Goal: Task Accomplishment & Management: Complete application form

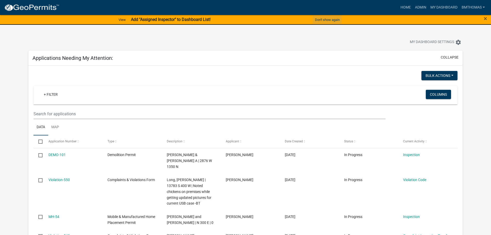
click at [326, 20] on button "Don't show again" at bounding box center [327, 19] width 29 height 9
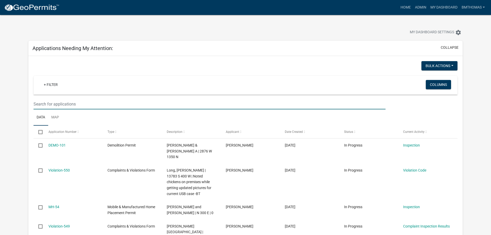
click at [100, 100] on input "text" at bounding box center [209, 104] width 352 height 11
click at [85, 103] on input "text" at bounding box center [209, 104] width 352 height 11
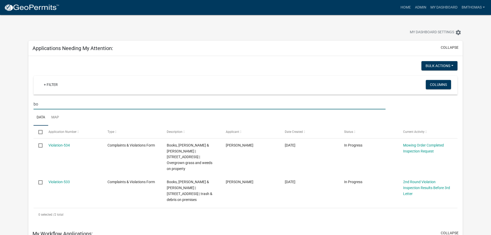
type input "b"
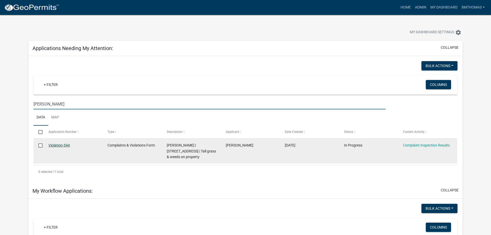
type input "nelson"
click at [60, 144] on link "Violation-544" at bounding box center [58, 145] width 21 height 4
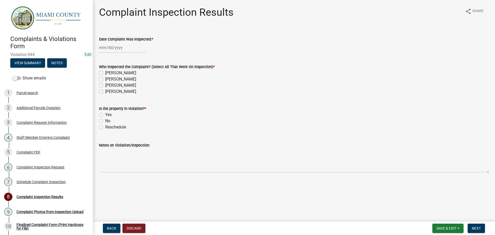
select select "8"
select select "2025"
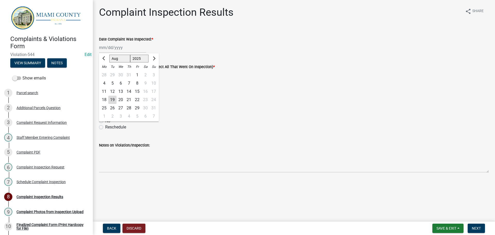
click at [132, 48] on div "Jan Feb Mar Apr May Jun Jul Aug Sep Oct Nov Dec 1525 1526 1527 1528 1529 1530 1…" at bounding box center [122, 47] width 47 height 11
click at [129, 92] on div "14" at bounding box center [129, 91] width 8 height 8
type input "[DATE]"
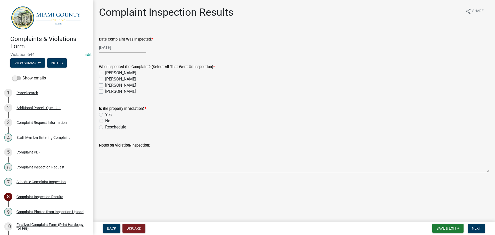
click at [105, 86] on label "[PERSON_NAME]" at bounding box center [120, 85] width 31 height 6
click at [105, 86] on input "[PERSON_NAME]" at bounding box center [106, 83] width 3 height 3
checkbox input "true"
checkbox input "false"
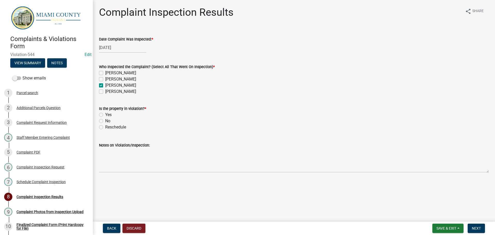
checkbox input "true"
checkbox input "false"
click at [105, 114] on label "Yes" at bounding box center [108, 115] width 6 height 6
click at [105, 114] on input "Yes" at bounding box center [106, 113] width 3 height 3
radio input "true"
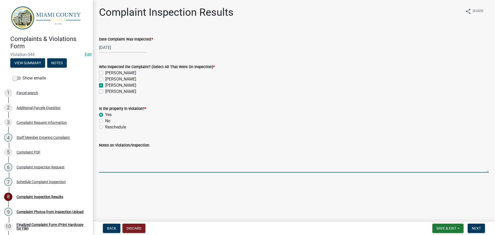
click at [118, 166] on textarea "Notes on Violation/Inspection:" at bounding box center [293, 160] width 389 height 24
type textarea "Noted over grown grass & weeds -BT"
click at [478, 229] on span "Next" at bounding box center [475, 228] width 9 height 4
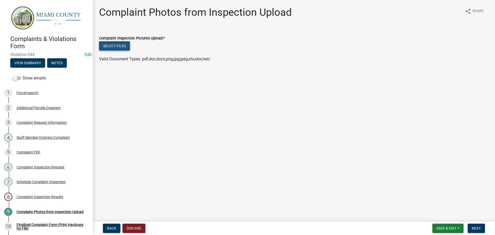
click at [124, 43] on button "Select files" at bounding box center [114, 45] width 31 height 9
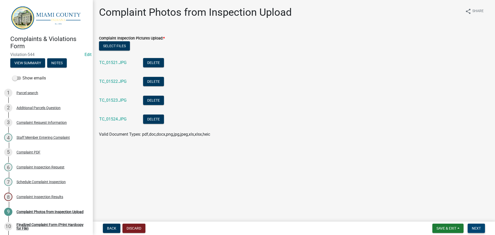
click at [473, 230] on span "Next" at bounding box center [475, 228] width 9 height 4
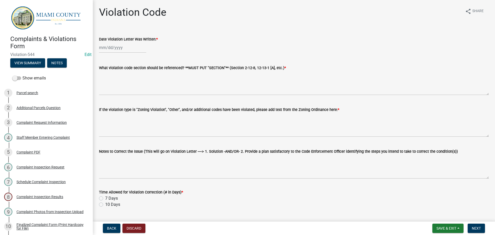
click at [115, 48] on div at bounding box center [122, 47] width 47 height 11
select select "8"
select select "2025"
click at [114, 99] on div "19" at bounding box center [112, 100] width 8 height 8
type input "[DATE]"
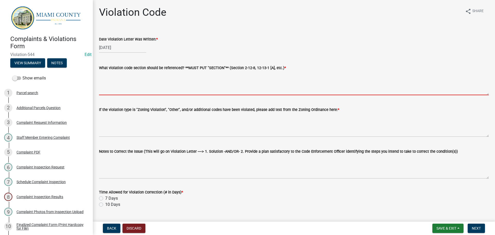
click at [107, 89] on textarea "What violation code section should be referenced? **MUST PUT "SECTION"** (Secti…" at bounding box center [293, 83] width 389 height 24
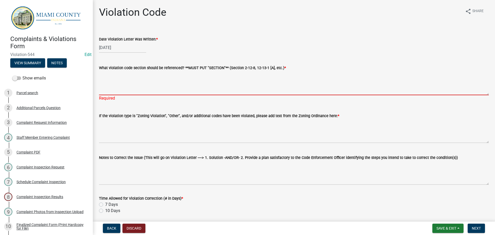
click at [143, 82] on textarea "What violation code section should be referenced? **MUST PUT "SECTION"** (Secti…" at bounding box center [293, 83] width 389 height 24
paste textarea "2-13-4 MISCELLANEOUS RESTRICTIONS (A)(12)"
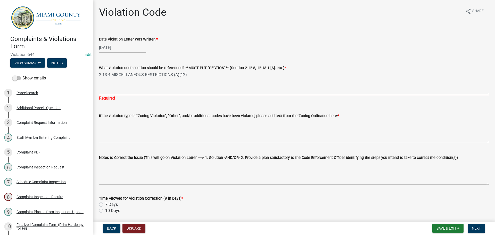
type textarea "2-13-4 MISCELLANEOUS RESTRICTIONS (A)(12)"
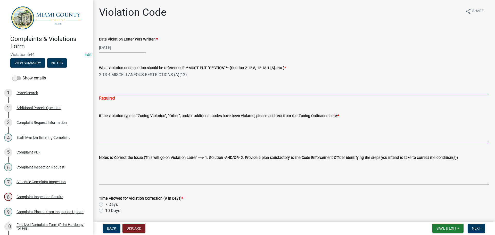
click at [135, 123] on textarea "If the violation type is "Zoning Violation", "Other", and/or additional codes h…" at bounding box center [293, 131] width 389 height 24
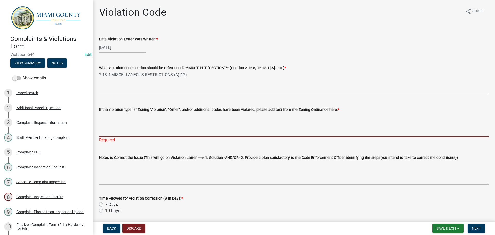
click at [137, 122] on textarea "If the violation type is "Zoning Violation", "Other", and/or additional codes h…" at bounding box center [293, 125] width 389 height 24
paste textarea "[DATE](A)(12):" NOXIOUS WEEDS AND OTHER RANK VEGTATION, INCLUDING, BUT NOT LIMI…"
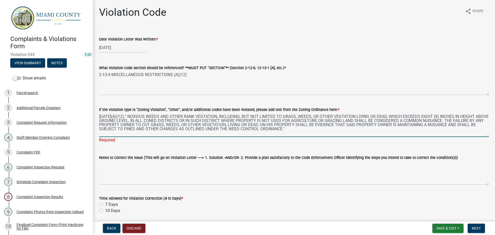
type textarea "[DATE](A)(12):" NOXIOUS WEEDS AND OTHER RANK VEGTATION, INCLUDING, BUT NOT LIMI…"
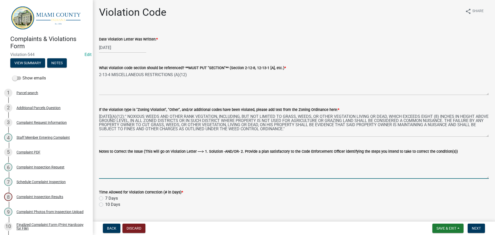
click at [137, 159] on textarea "Notes to Correct the Issue (This will go on Violation Letter ----> 1. Solution …" at bounding box center [293, 166] width 389 height 24
paste textarea "1. Trim and clean-up tall grass and noxious weeds to a height of less than eigh…"
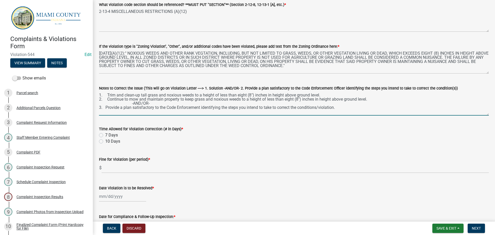
scroll to position [77, 0]
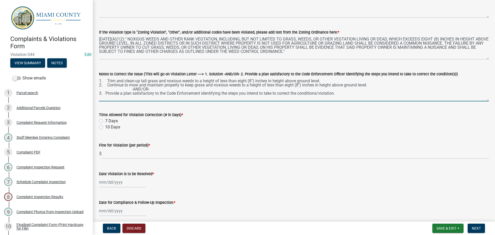
type textarea "1. Trim and clean-up tall grass and noxious weeds to a height of less than eigh…"
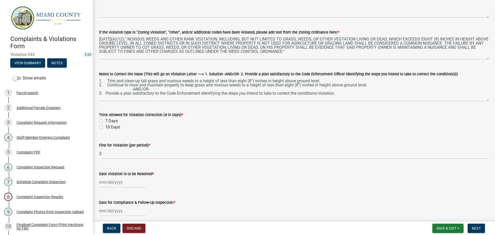
click at [105, 121] on label "7 Days" at bounding box center [111, 121] width 13 height 6
click at [105, 121] on input "7 Days" at bounding box center [106, 119] width 3 height 3
radio input "true"
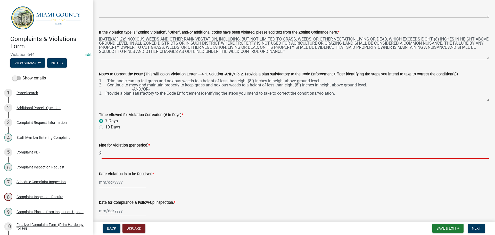
click at [116, 149] on input "text" at bounding box center [294, 153] width 387 height 11
type input "100"
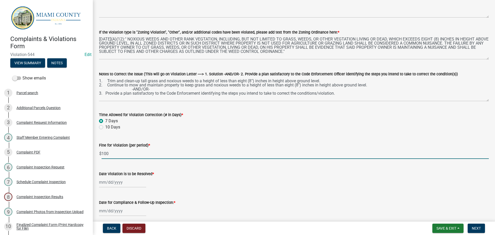
click at [121, 180] on div at bounding box center [122, 182] width 47 height 11
select select "8"
select select "2025"
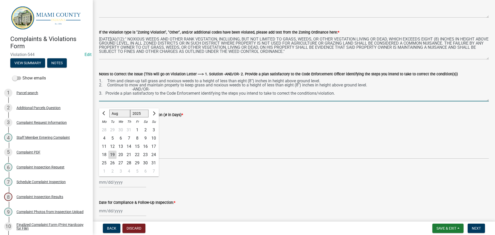
click at [343, 94] on textarea "1. Trim and clean-up tall grass and noxious weeds to a height of less than eigh…" at bounding box center [293, 89] width 389 height 24
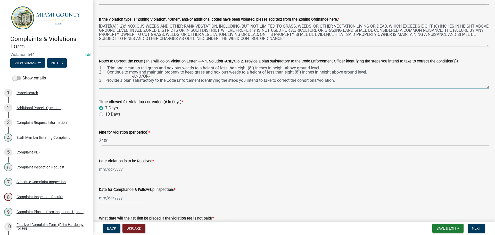
scroll to position [103, 0]
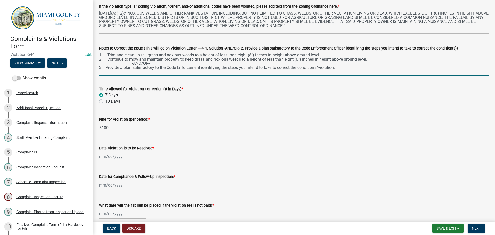
click at [123, 153] on div at bounding box center [122, 156] width 47 height 11
select select "8"
select select "2025"
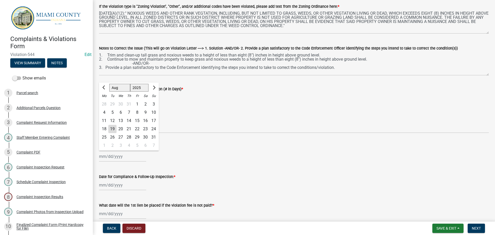
click at [111, 137] on div "26" at bounding box center [112, 137] width 8 height 8
type input "08/26/2025"
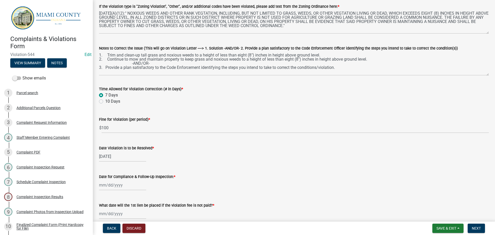
click at [217, 166] on wm-data-entity-input "Date Violation is to be Resolved * 08/26/2025" at bounding box center [293, 152] width 389 height 29
click at [111, 184] on div at bounding box center [122, 185] width 47 height 11
select select "8"
select select "2025"
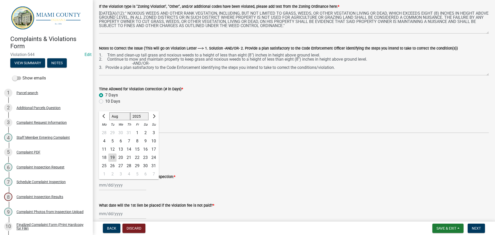
click at [119, 164] on div "27" at bounding box center [120, 166] width 8 height 8
type input "08/27/2025"
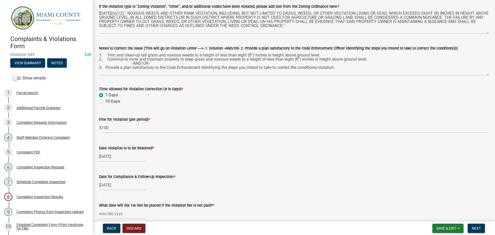
click at [256, 167] on div "Date for Compliance & Follow-Up Inspection: * 08/27/2025" at bounding box center [293, 178] width 389 height 24
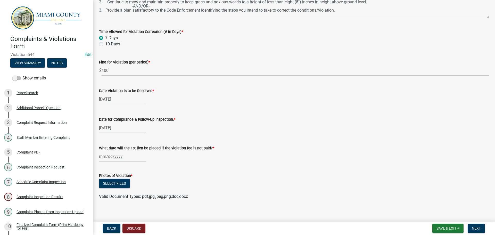
scroll to position [165, 0]
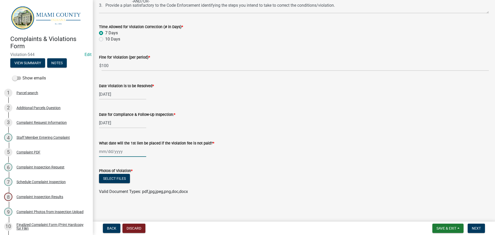
select select "8"
select select "2025"
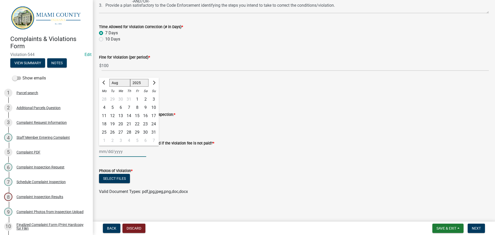
drag, startPoint x: 110, startPoint y: 150, endPoint x: 122, endPoint y: 156, distance: 13.7
click at [110, 150] on div "Jan Feb Mar Apr May Jun Jul Aug Sep Oct Nov Dec 1525 1526 1527 1528 1529 1530 1…" at bounding box center [122, 151] width 47 height 11
click at [156, 83] on button "Next month" at bounding box center [153, 83] width 6 height 8
select select "9"
click at [143, 124] on div "27" at bounding box center [145, 124] width 8 height 8
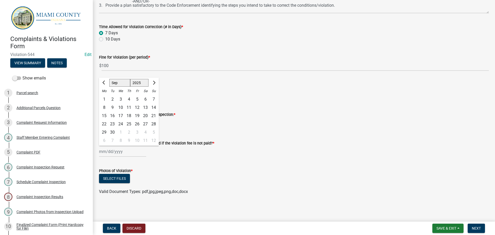
type input "09/27/2025"
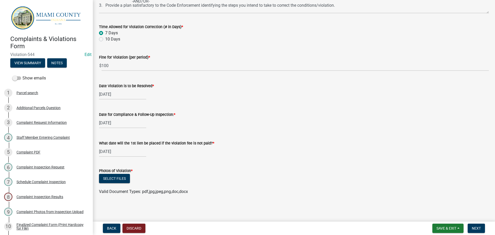
click at [298, 170] on div "Photos of Violation *" at bounding box center [293, 170] width 389 height 6
click at [106, 179] on button "Select files" at bounding box center [114, 178] width 31 height 9
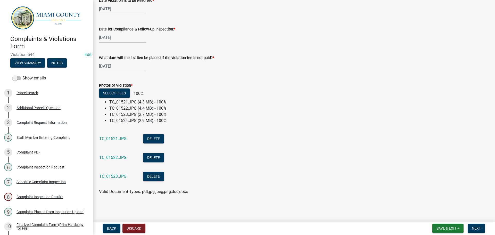
scroll to position [240, 0]
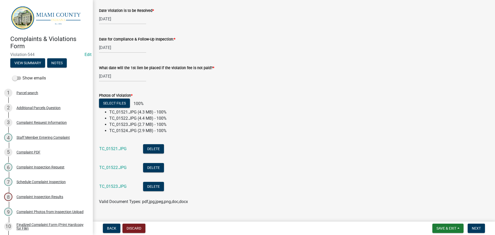
click at [485, 227] on form "Save & Exit Save Save & Exit Next" at bounding box center [458, 227] width 57 height 9
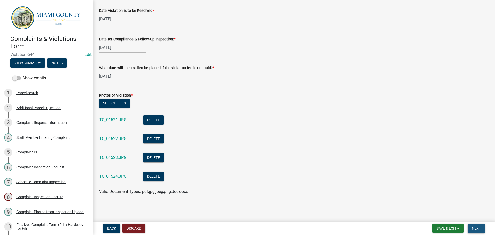
click at [481, 227] on button "Next" at bounding box center [475, 227] width 17 height 9
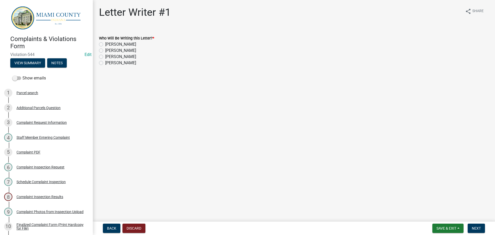
click at [105, 57] on label "[PERSON_NAME]" at bounding box center [120, 57] width 31 height 6
click at [105, 57] on input "[PERSON_NAME]" at bounding box center [106, 55] width 3 height 3
radio input "true"
click at [471, 226] on button "Next" at bounding box center [475, 227] width 17 height 9
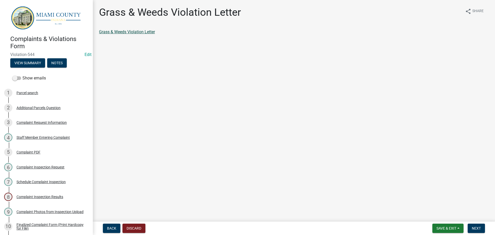
click at [135, 33] on link "Grass & Weeds Violation Letter" at bounding box center [127, 31] width 56 height 5
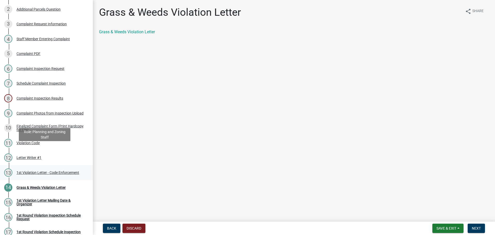
scroll to position [155, 0]
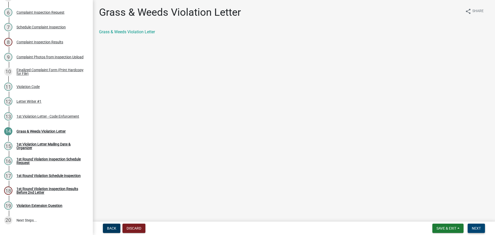
click at [483, 232] on button "Next" at bounding box center [475, 227] width 17 height 9
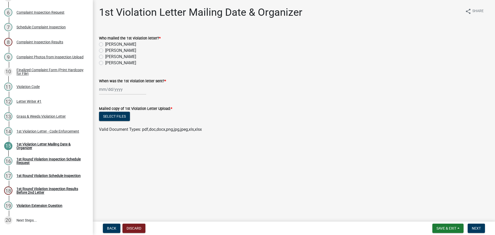
click at [105, 57] on label "[PERSON_NAME]" at bounding box center [120, 57] width 31 height 6
click at [105, 57] on input "[PERSON_NAME]" at bounding box center [106, 55] width 3 height 3
radio input "true"
click at [122, 87] on div at bounding box center [122, 89] width 47 height 11
select select "8"
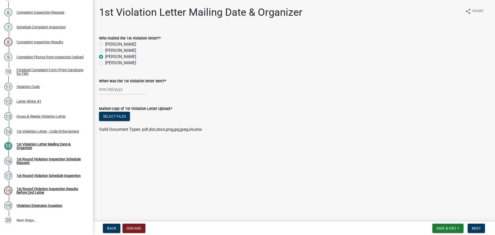
select select "2025"
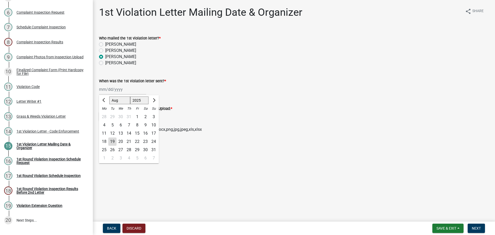
click at [114, 141] on div "19" at bounding box center [112, 141] width 8 height 8
type input "[DATE]"
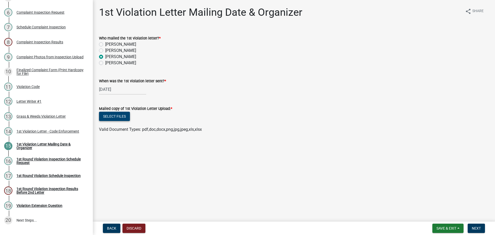
click at [120, 115] on button "Select files" at bounding box center [114, 116] width 31 height 9
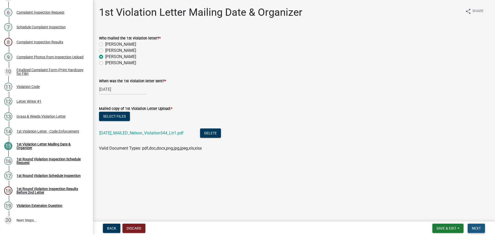
click at [476, 229] on span "Next" at bounding box center [475, 228] width 9 height 4
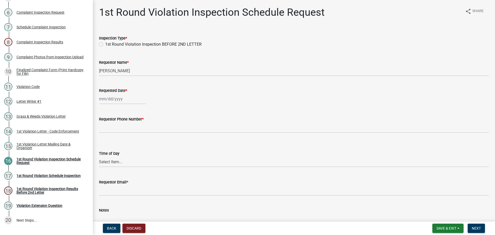
click at [105, 43] on label "1st Round Violation Inspection BEFORE 2ND LETTER" at bounding box center [153, 44] width 96 height 6
click at [105, 43] on input "1st Round Violation Inspection BEFORE 2ND LETTER" at bounding box center [106, 42] width 3 height 3
radio input "true"
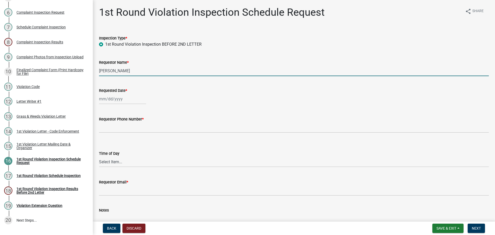
drag, startPoint x: 132, startPoint y: 70, endPoint x: 98, endPoint y: 67, distance: 33.6
click at [97, 69] on div "Requestor Name * Brooklyn Thomas" at bounding box center [293, 64] width 397 height 24
type input "Sandra Nelson"
select select "8"
select select "2025"
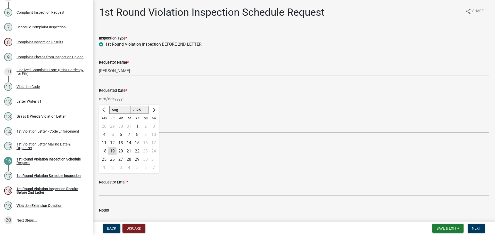
click at [110, 97] on div "Jan Feb Mar Apr May Jun Jul Aug Sep Oct Nov Dec 1525 1526 1527 1528 1529 1530 1…" at bounding box center [122, 99] width 47 height 11
click at [122, 158] on div "27" at bounding box center [120, 159] width 8 height 8
type input "08/27/2025"
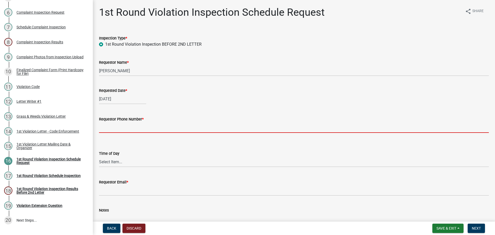
click at [113, 128] on input "Requestor Phone Number *" at bounding box center [293, 127] width 389 height 11
type input "000-000-0000"
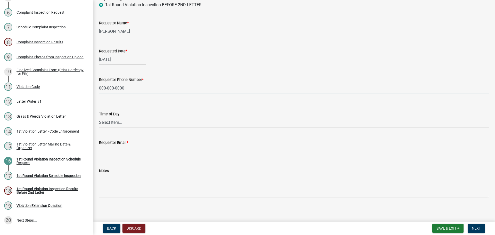
scroll to position [42, 0]
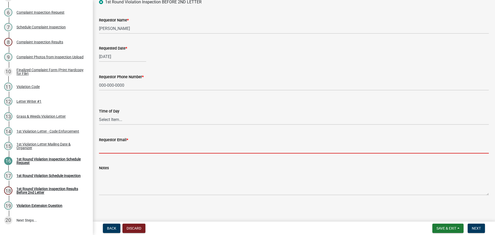
click at [126, 151] on input "Requestor Email *" at bounding box center [293, 148] width 389 height 11
type input "b"
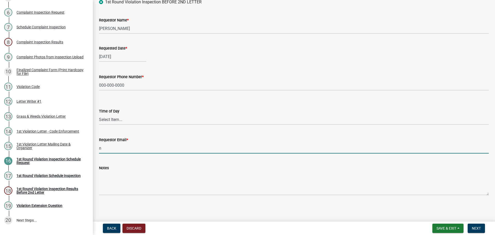
type input "nomail@nomail.com"
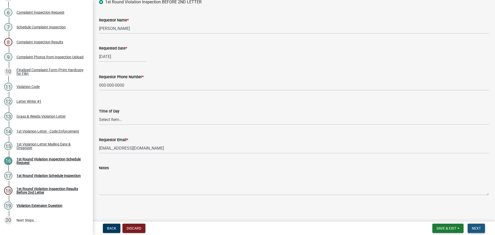
click at [480, 225] on button "Next" at bounding box center [475, 227] width 17 height 9
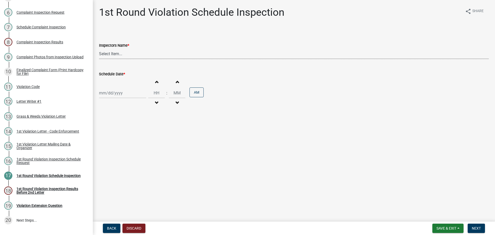
drag, startPoint x: 117, startPoint y: 50, endPoint x: 121, endPoint y: 55, distance: 6.5
click at [117, 50] on select "Select Item... bmthomas (Brooklyn Thomas) croser (Corey) megangipson (Megan Gip…" at bounding box center [293, 53] width 389 height 11
select select "0324ce59-dc13-463c-88f6-21718b6e040a"
click at [99, 48] on select "Select Item... bmthomas (Brooklyn Thomas) croser (Corey) megangipson (Megan Gip…" at bounding box center [293, 53] width 389 height 11
click at [126, 94] on div at bounding box center [122, 93] width 47 height 11
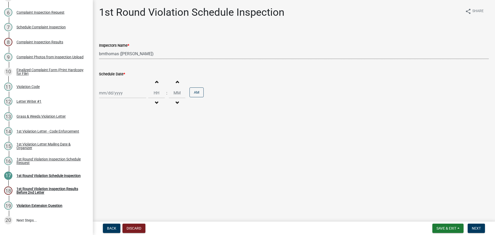
select select "8"
select select "2025"
click at [123, 154] on div "27" at bounding box center [120, 153] width 8 height 8
type input "08/27/2025"
click at [474, 226] on span "Next" at bounding box center [475, 228] width 9 height 4
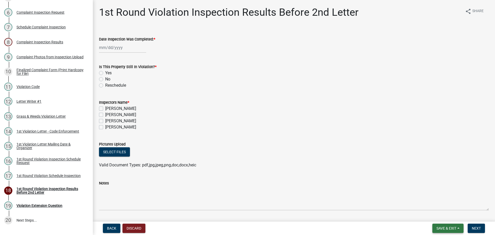
click at [440, 230] on span "Save & Exit" at bounding box center [446, 228] width 20 height 4
click at [442, 214] on button "Save & Exit" at bounding box center [442, 214] width 41 height 12
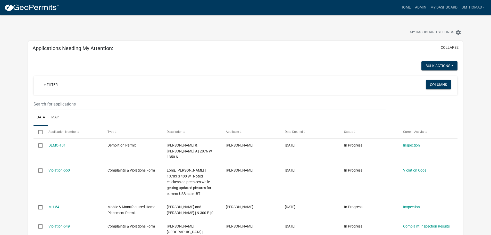
click at [139, 106] on input "text" at bounding box center [209, 104] width 352 height 11
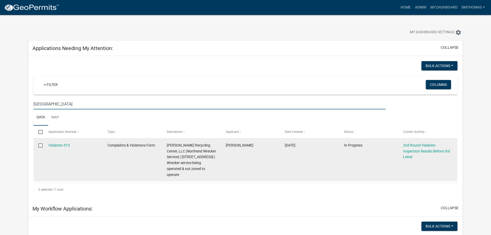
type input "northend"
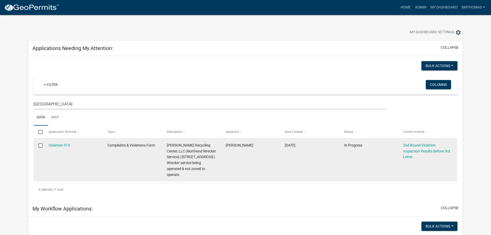
click at [50, 148] on div "Violation-515" at bounding box center [72, 145] width 49 height 6
click at [55, 143] on link "Violation-515" at bounding box center [58, 145] width 21 height 4
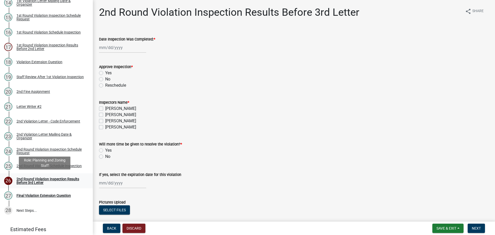
scroll to position [283, 0]
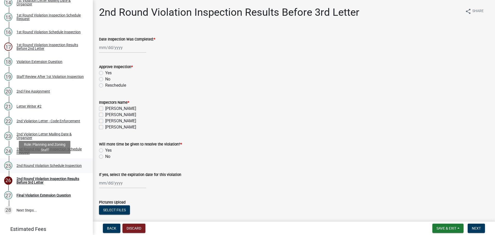
click at [26, 164] on div "2nd Round Violation Schedule Inspection" at bounding box center [48, 166] width 65 height 4
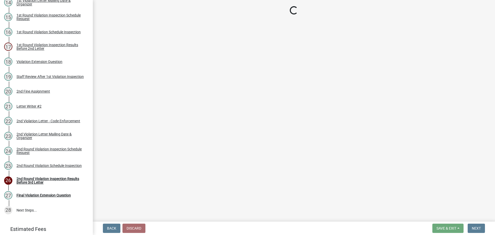
select select "0324ce59-dc13-463c-88f6-21718b6e040a"
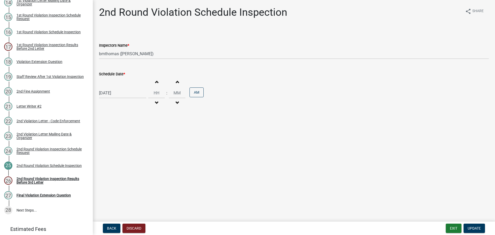
select select "7"
select select "2025"
click at [118, 93] on div "07/28/2025 Jan Feb Mar Apr May Jun Jul Aug Sep Oct Nov Dec 1525 1526 1527 1528 …" at bounding box center [122, 93] width 47 height 11
click at [154, 104] on span "Next month" at bounding box center [153, 104] width 4 height 4
select select "8"
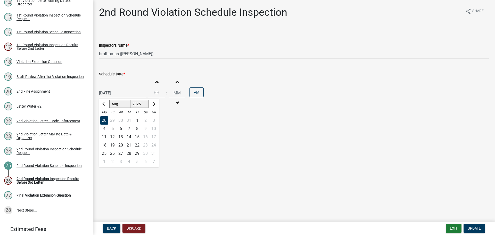
click at [102, 144] on div "18" at bounding box center [104, 145] width 8 height 8
type input "[DATE]"
click at [474, 227] on span "Update" at bounding box center [473, 228] width 13 height 4
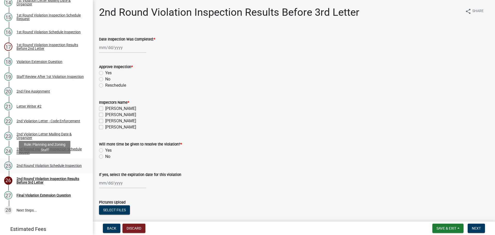
click at [52, 165] on div "2nd Round Violation Schedule Inspection" at bounding box center [48, 166] width 65 height 4
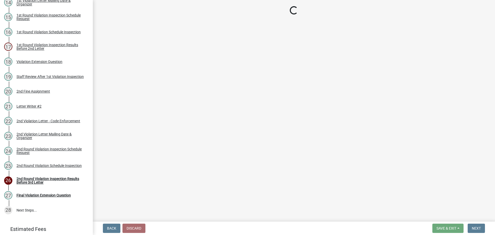
select select "0324ce59-dc13-463c-88f6-21718b6e040a"
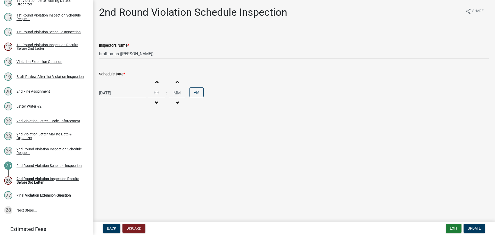
click at [116, 94] on div "[DATE]" at bounding box center [122, 93] width 47 height 11
select select "8"
select select "2025"
click at [152, 103] on button "Next month" at bounding box center [153, 104] width 6 height 8
select select "9"
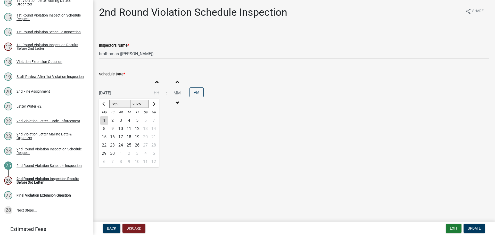
click at [130, 136] on div "18" at bounding box center [129, 137] width 8 height 8
type input "09/18/2025"
click at [478, 227] on span "Update" at bounding box center [473, 228] width 13 height 4
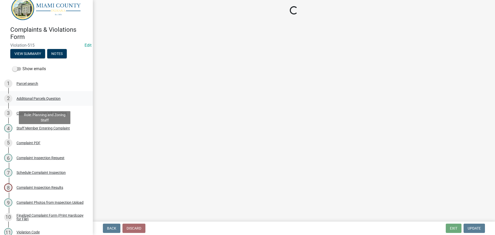
scroll to position [26, 0]
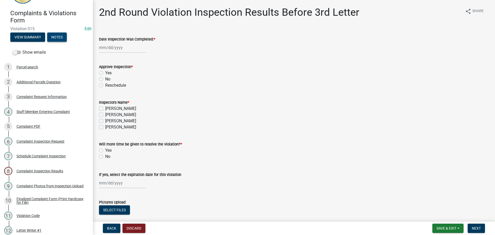
click at [53, 32] on button "Notes" at bounding box center [57, 36] width 20 height 9
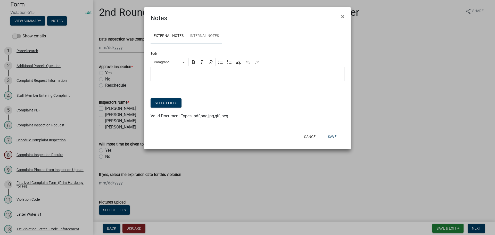
click at [212, 36] on link "Internal Notes" at bounding box center [203, 36] width 35 height 16
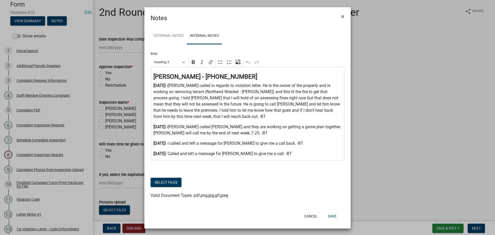
scroll to position [1, 0]
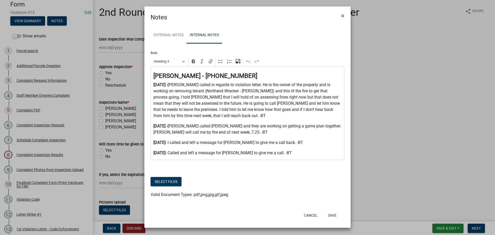
click at [278, 157] on div "⁠⁠⁠⁠⁠⁠⁠ Mark Bowyer - 765-472-1826 7.16.25 - Mark called in regards to violatio…" at bounding box center [247, 113] width 194 height 94
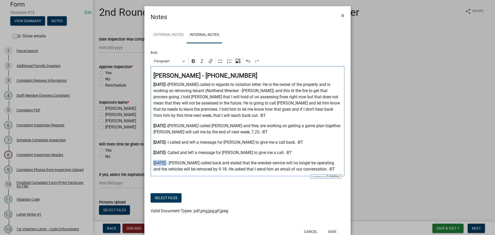
drag, startPoint x: 165, startPoint y: 163, endPoint x: 140, endPoint y: 163, distance: 25.5
click at [140, 163] on ngb-modal-window "Notes × External Notes Internal Notes Body Rich Text Editor Paragraph Bold Ital…" at bounding box center [247, 117] width 495 height 235
click at [192, 60] on icon "Editor toolbar" at bounding box center [193, 61] width 3 height 4
click at [326, 171] on p "8.18.25 - Mark called back and stated that the wrecker service will no longer b…" at bounding box center [247, 166] width 188 height 12
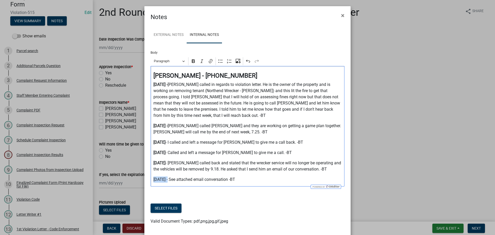
drag, startPoint x: 166, startPoint y: 179, endPoint x: 168, endPoint y: 157, distance: 22.2
click at [148, 175] on div "External Notes Internal Notes Body Rich Text Editor Paragraph Bold Italic Link …" at bounding box center [247, 128] width 206 height 213
click at [192, 63] on icon "Editor toolbar" at bounding box center [193, 60] width 5 height 5
click at [235, 183] on div "Mark Bowyer - 765-472-1826 7.16.25 - Mark called in regards to violation letter…" at bounding box center [247, 126] width 194 height 120
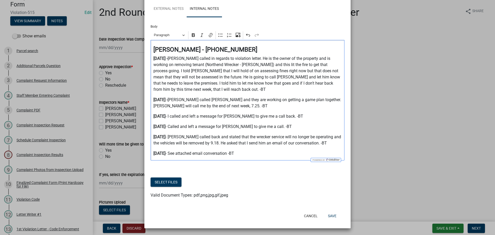
scroll to position [28, 0]
click at [167, 181] on button "Select files" at bounding box center [165, 181] width 31 height 9
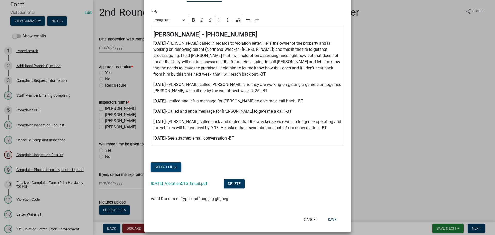
scroll to position [47, 0]
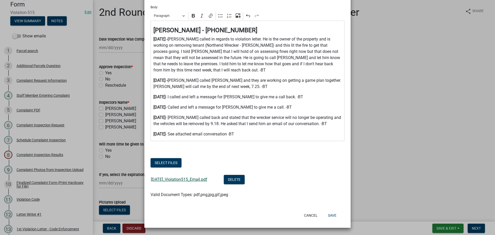
click at [187, 179] on link "8.19.25_Violation515_Email.pdf" at bounding box center [179, 179] width 56 height 5
click at [331, 214] on button "Save" at bounding box center [332, 214] width 17 height 9
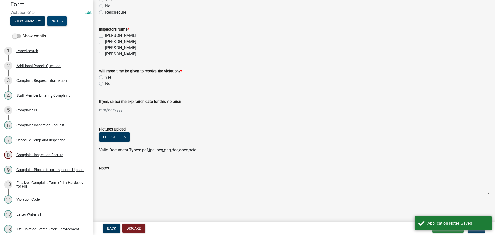
scroll to position [73, 0]
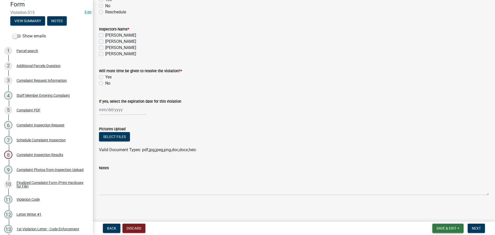
click at [447, 232] on button "Save & Exit" at bounding box center [447, 227] width 31 height 9
click at [441, 216] on button "Save & Exit" at bounding box center [442, 214] width 41 height 12
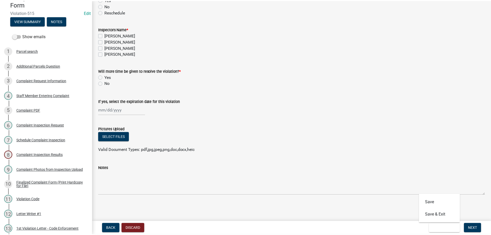
scroll to position [0, 0]
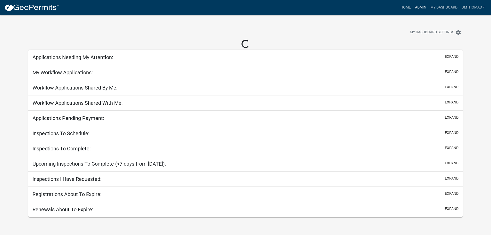
click at [420, 9] on link "Admin" at bounding box center [420, 8] width 15 height 10
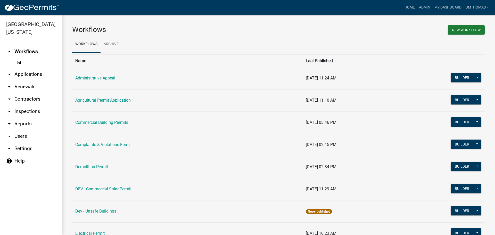
click at [29, 68] on link "arrow_drop_down Applications" at bounding box center [31, 74] width 62 height 12
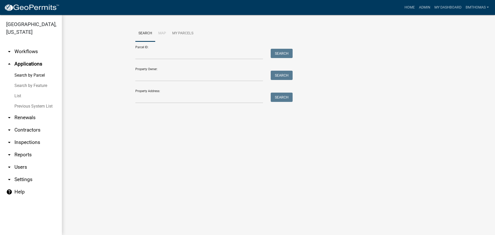
click at [21, 91] on link "List" at bounding box center [31, 96] width 62 height 10
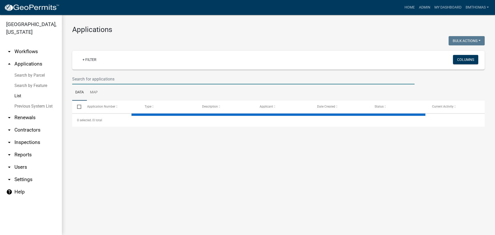
click at [112, 82] on input "text" at bounding box center [243, 79] width 342 height 11
select select "3: 100"
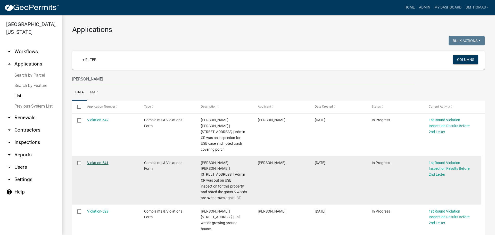
type input "[PERSON_NAME]"
click at [93, 160] on link "Violation-541" at bounding box center [97, 162] width 21 height 4
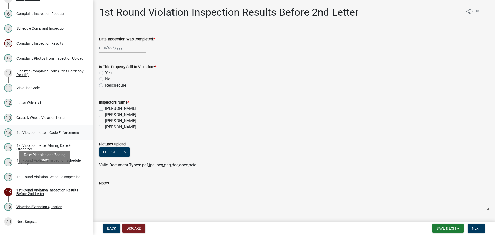
scroll to position [155, 0]
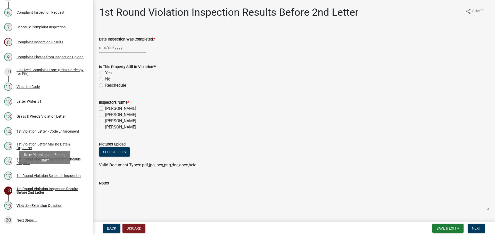
click at [49, 174] on div "1st Round Violation Schedule Inspection" at bounding box center [48, 176] width 64 height 4
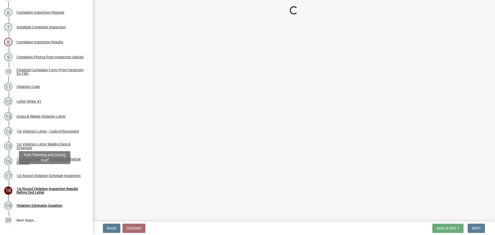
select select "0324ce59-dc13-463c-88f6-21718b6e040a"
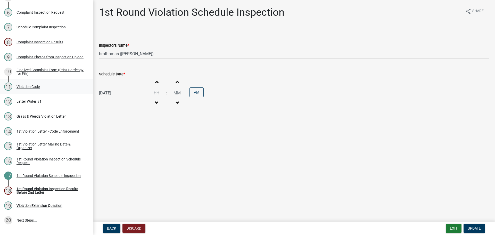
click at [30, 86] on div "Violation Code" at bounding box center [27, 87] width 23 height 4
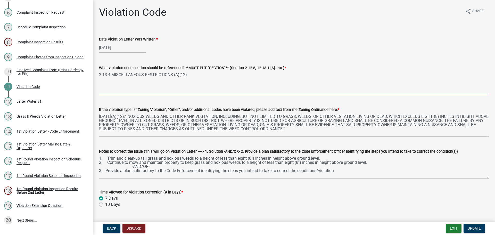
drag, startPoint x: 188, startPoint y: 75, endPoint x: 97, endPoint y: 76, distance: 91.4
click at [97, 76] on div "What violation code section should be referenced? **MUST PUT "SECTION"** (Secti…" at bounding box center [293, 76] width 397 height 38
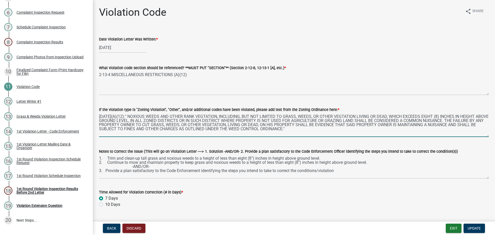
drag, startPoint x: 290, startPoint y: 129, endPoint x: 99, endPoint y: 114, distance: 191.5
click at [99, 114] on div "If the violation type is "Zoning Violation", "Other", and/or additional codes h…" at bounding box center [293, 118] width 397 height 38
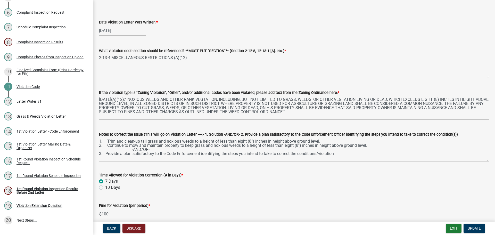
scroll to position [26, 0]
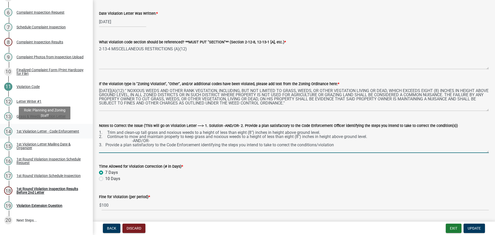
drag, startPoint x: 340, startPoint y: 145, endPoint x: 86, endPoint y: 126, distance: 254.7
click at [85, 126] on div "Complaints & Violations Form Violation-541 Edit View Summary Notes Show emails …" at bounding box center [247, 117] width 495 height 235
